Goal: Complete application form

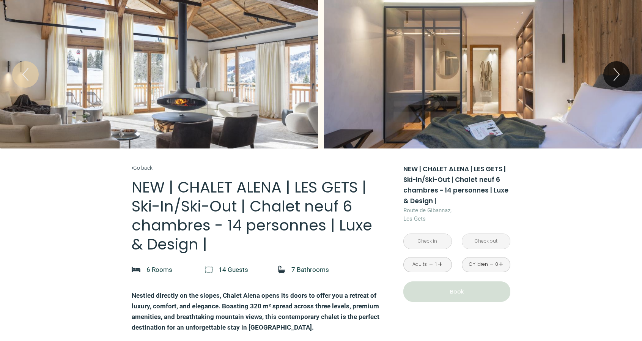
click at [199, 110] on div "Slideshow" at bounding box center [159, 74] width 318 height 148
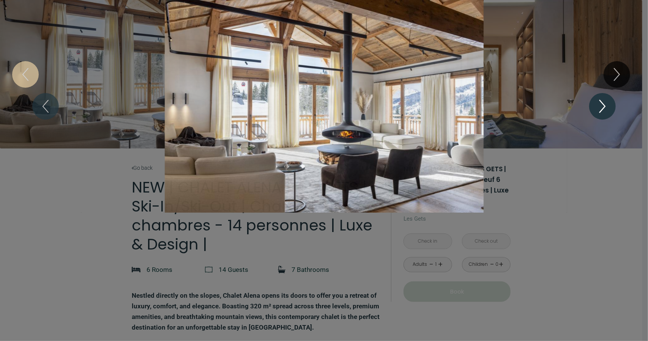
click at [609, 106] on icon "Next" at bounding box center [602, 106] width 16 height 23
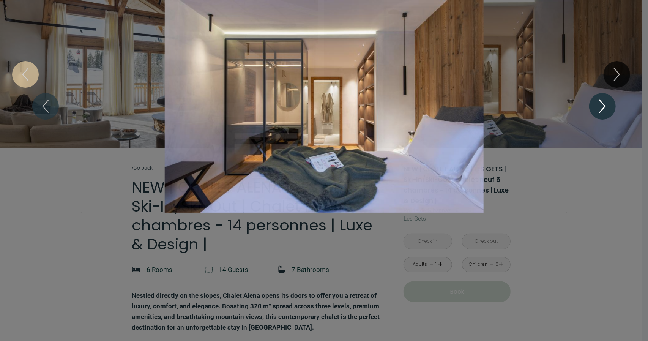
click at [609, 106] on icon "Next" at bounding box center [602, 106] width 16 height 23
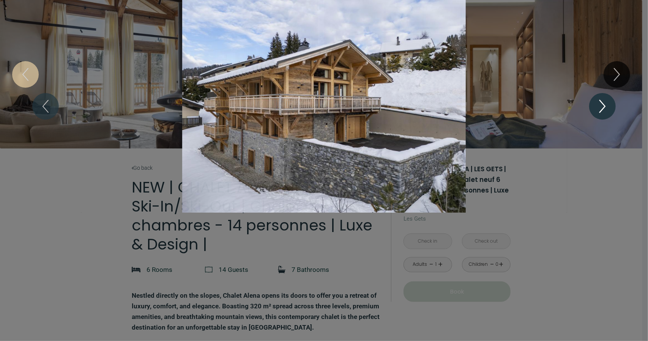
click at [609, 106] on icon "Next" at bounding box center [602, 106] width 16 height 23
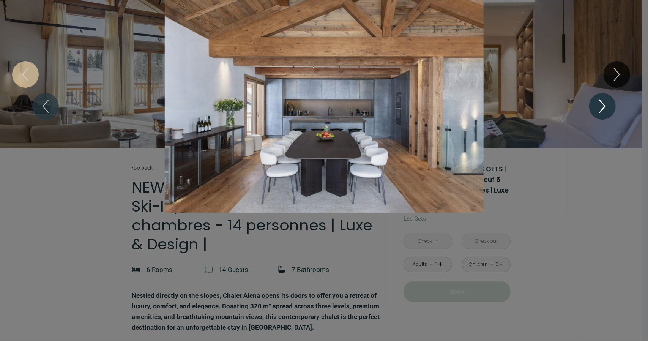
click at [609, 106] on icon "Next" at bounding box center [602, 106] width 16 height 23
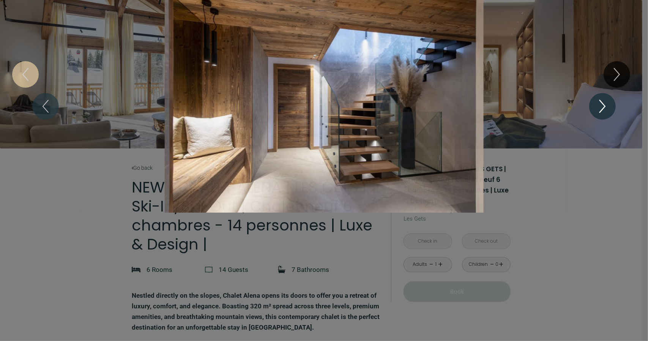
click at [609, 106] on icon "Next" at bounding box center [602, 106] width 16 height 23
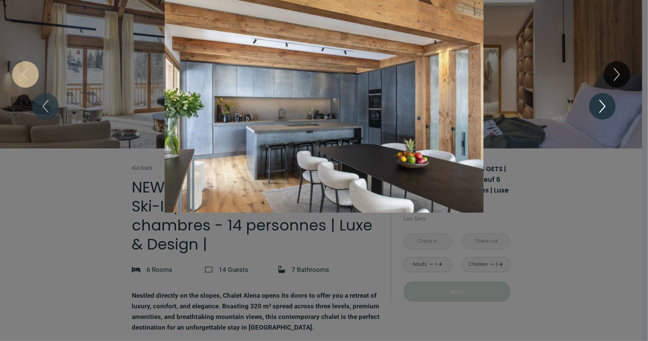
click at [609, 106] on icon "Next" at bounding box center [602, 106] width 16 height 23
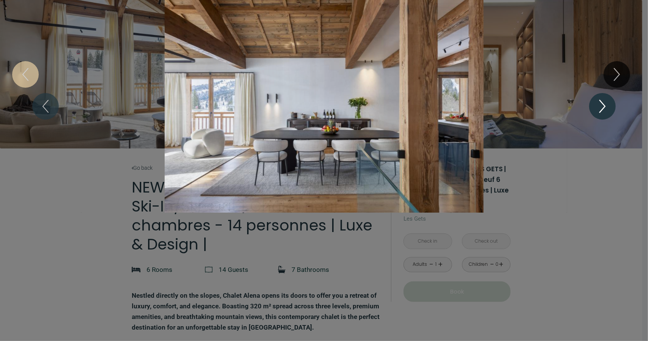
click at [609, 106] on icon "Next" at bounding box center [602, 106] width 16 height 23
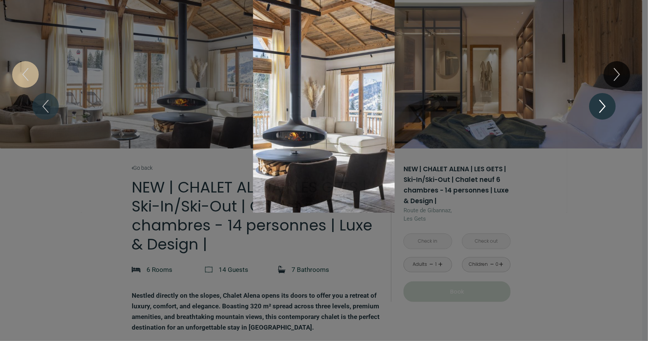
click at [609, 105] on icon "Next" at bounding box center [602, 106] width 16 height 23
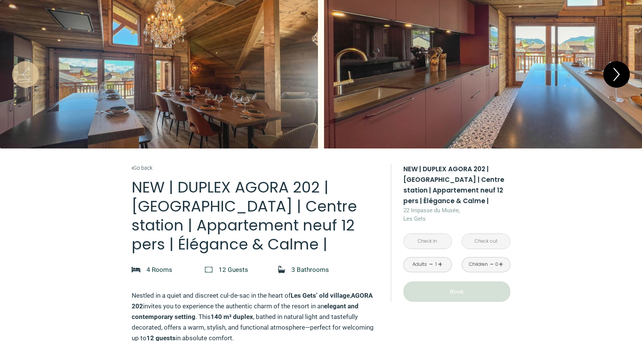
click at [615, 71] on icon "Next" at bounding box center [617, 74] width 16 height 23
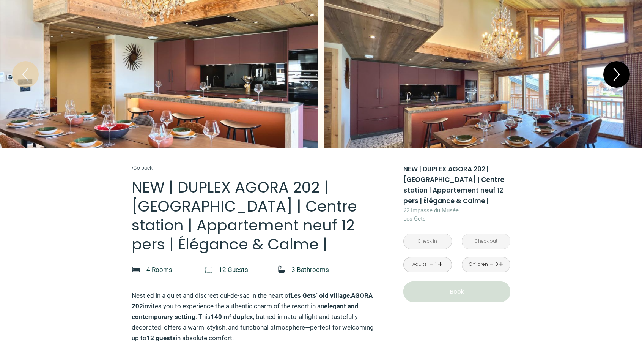
click at [615, 71] on icon "Next" at bounding box center [617, 74] width 16 height 23
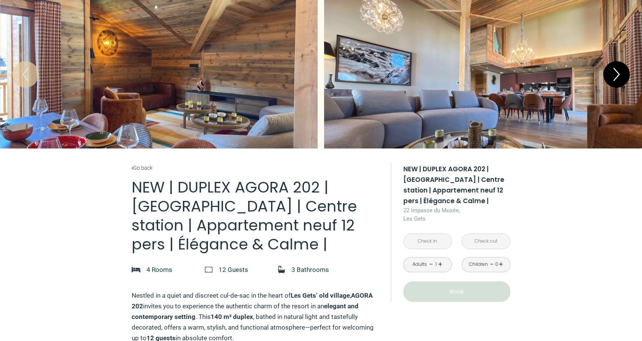
click at [615, 71] on icon "Next" at bounding box center [617, 74] width 16 height 23
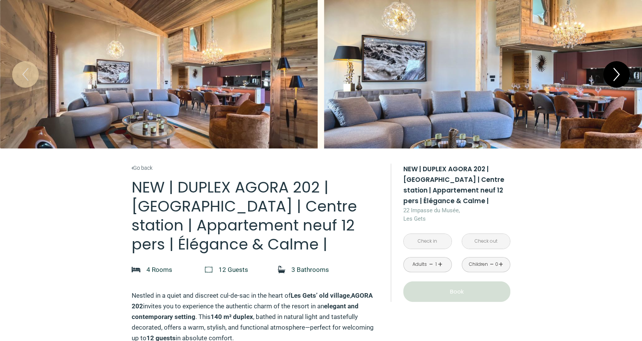
click at [615, 70] on icon "Next" at bounding box center [616, 74] width 5 height 12
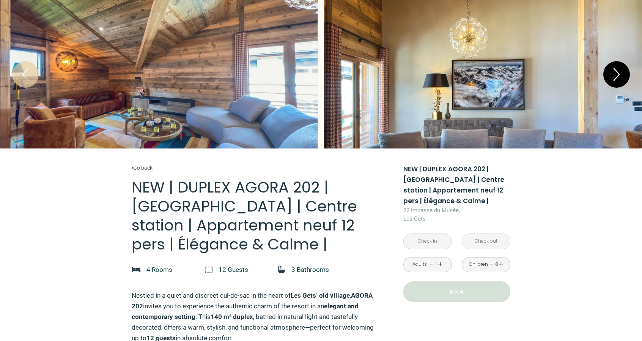
click at [615, 70] on icon "Next" at bounding box center [616, 74] width 5 height 12
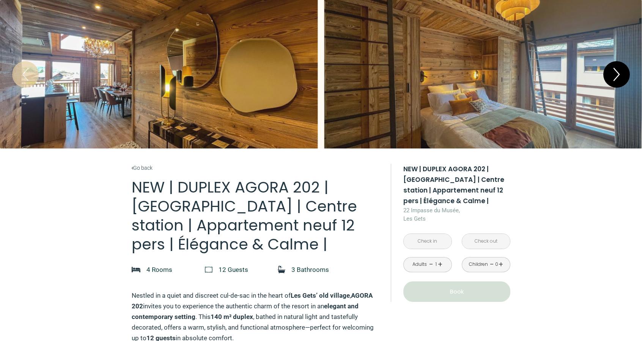
click at [615, 70] on icon "Next" at bounding box center [616, 74] width 5 height 12
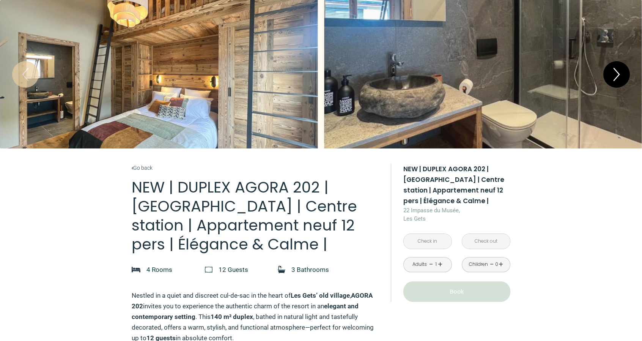
click at [615, 70] on icon "Next" at bounding box center [616, 74] width 5 height 12
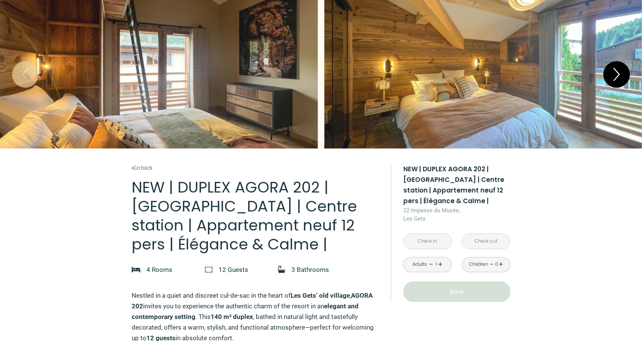
click at [615, 70] on icon "Next" at bounding box center [616, 74] width 5 height 12
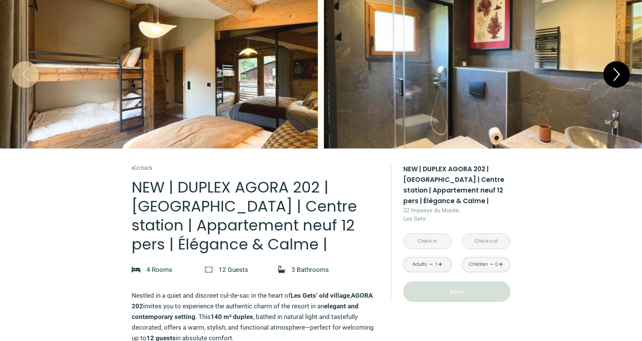
click at [615, 71] on icon "Next" at bounding box center [617, 74] width 16 height 23
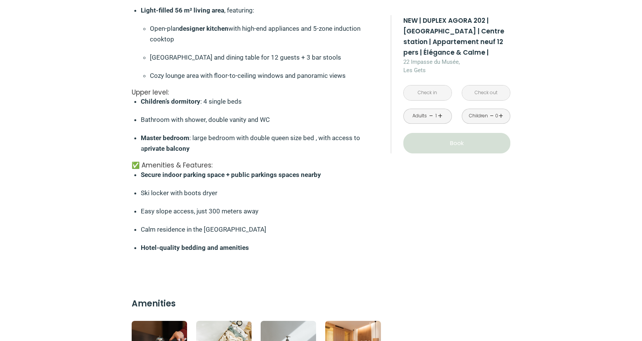
scroll to position [721, 0]
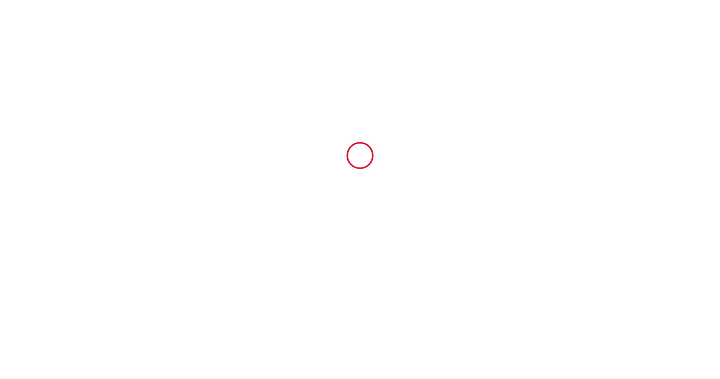
type input "6918970"
type input "CHALET GRIZZLY 3 | LES GETS | Ski-In/Ski-Out | Chalet neuf 5 chambres - 12 pers…"
type input "387 Route de Gibannaz"
type input "74260"
type input "Les Gets"
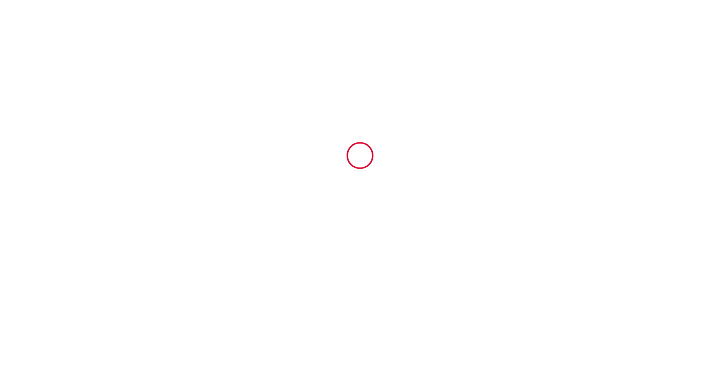
type input "[GEOGRAPHIC_DATA]"
type input "[DATE]"
type input "6"
type input "2"
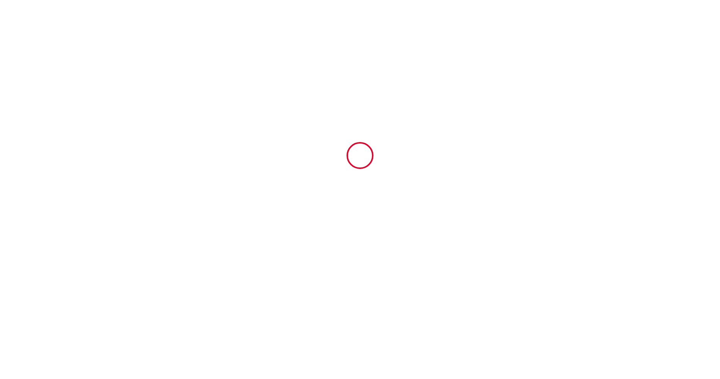
type input "3000"
type input "17823.79"
type input "Regent"
type input "Chalets & Appartements"
type input "[STREET_ADDRESS]"
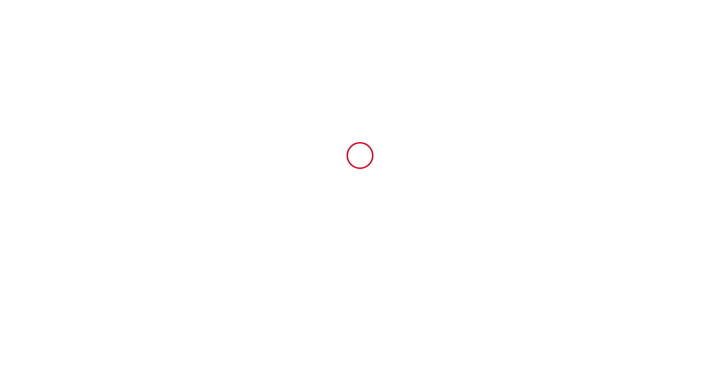
type input "74260"
type input "LES GETS"
type input "[GEOGRAPHIC_DATA]"
type input "[EMAIL_ADDRESS][DOMAIN_NAME]"
type input "[DEMOGRAPHIC_DATA]"
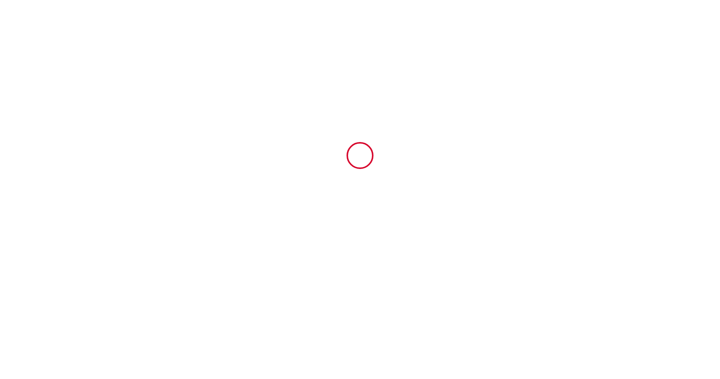
type input "[PERSON_NAME]"
type input "Daniken 5"
type input "6166 BE"
type input "Geleen"
type input "[EMAIL_ADDRESS][DOMAIN_NAME]"
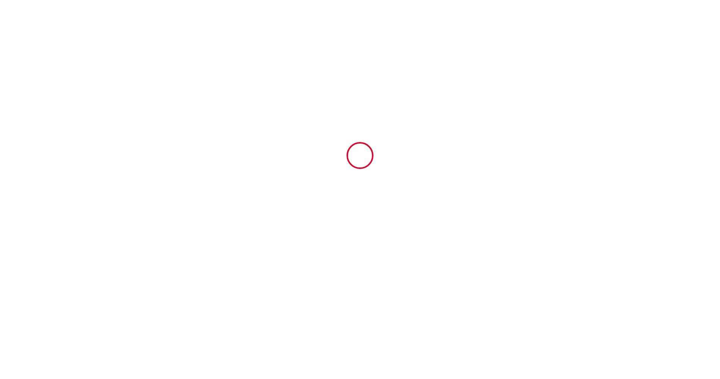
type input "[PHONE_NUMBER]"
select select "NL"
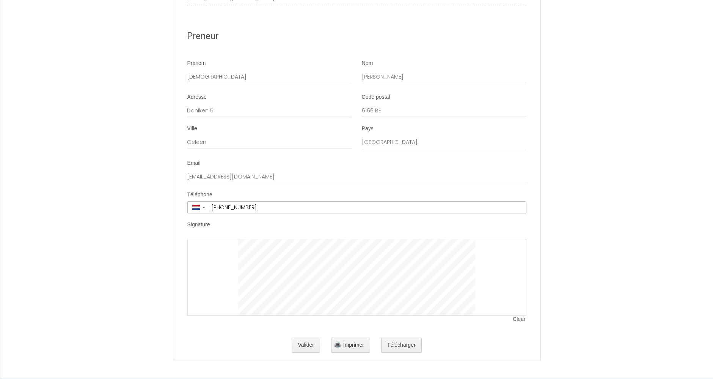
scroll to position [3224, 0]
